Goal: Task Accomplishment & Management: Manage account settings

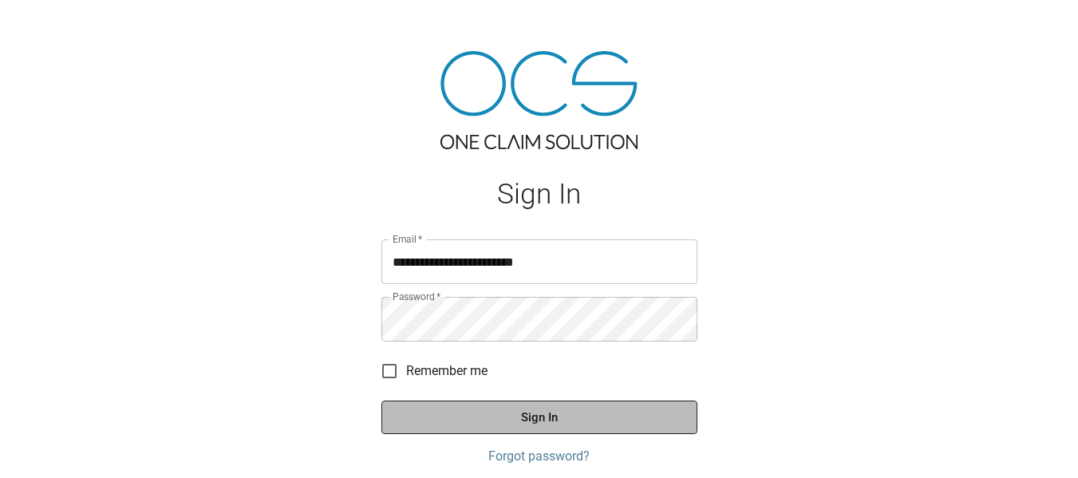
click at [542, 429] on button "Sign In" at bounding box center [540, 418] width 316 height 34
